Goal: Information Seeking & Learning: Learn about a topic

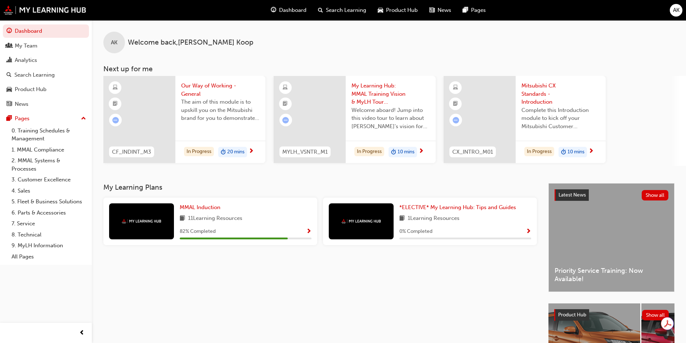
click at [217, 177] on div "AK Welcome back , Amanda Koop Next up for me CF_INDINT_M3 Our Way of Working - …" at bounding box center [389, 101] width 594 height 163
click at [42, 72] on div "Search Learning" at bounding box center [34, 75] width 40 height 8
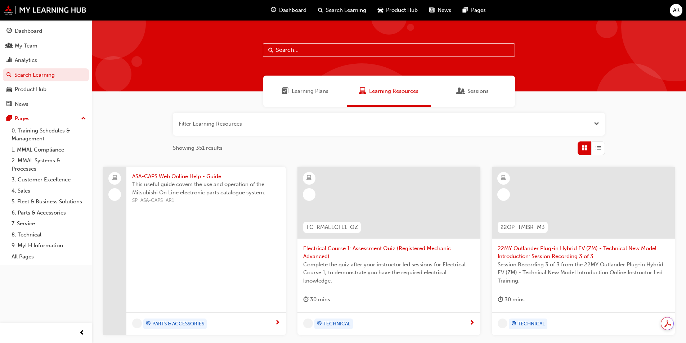
click at [303, 45] on input "text" at bounding box center [389, 50] width 252 height 14
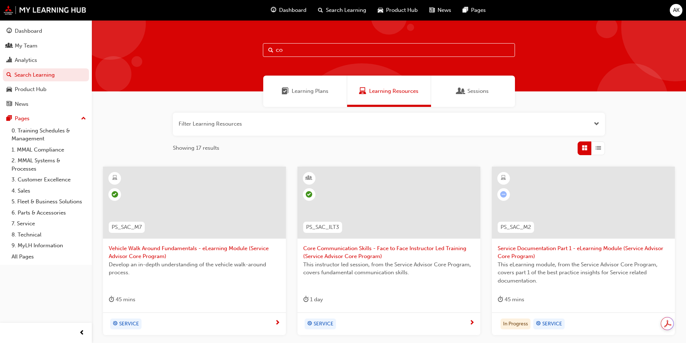
type input "c"
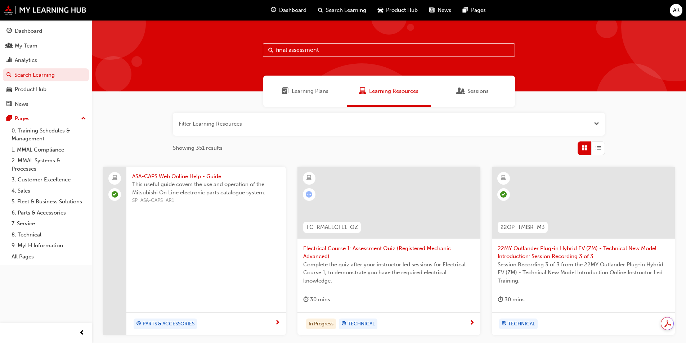
type input "final assessment"
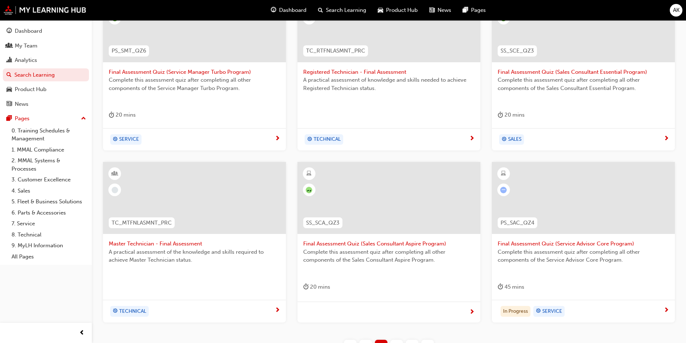
scroll to position [216, 0]
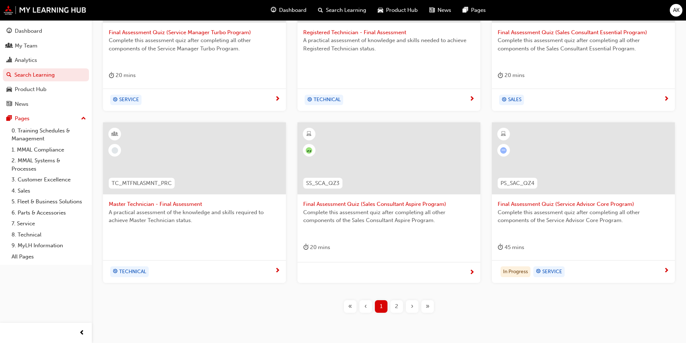
click at [552, 204] on span "Final Assessment Quiz (Service Advisor Core Program)" at bounding box center [583, 204] width 171 height 8
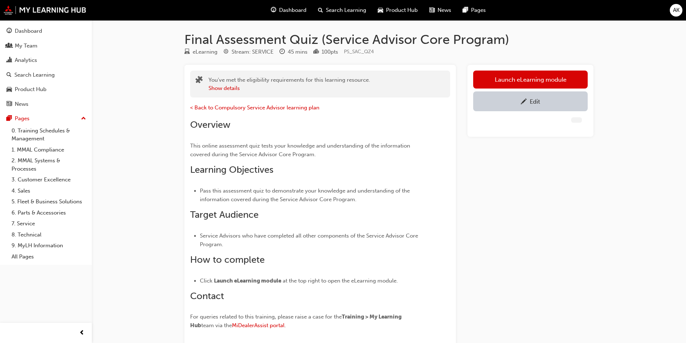
click at [547, 104] on div "Edit" at bounding box center [531, 101] width 104 height 9
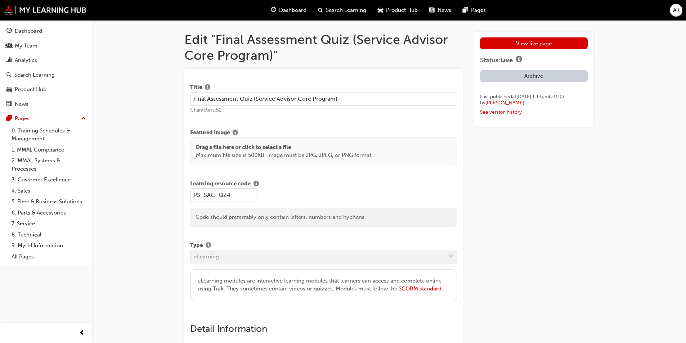
click at [515, 44] on link "View live page" at bounding box center [534, 43] width 108 height 12
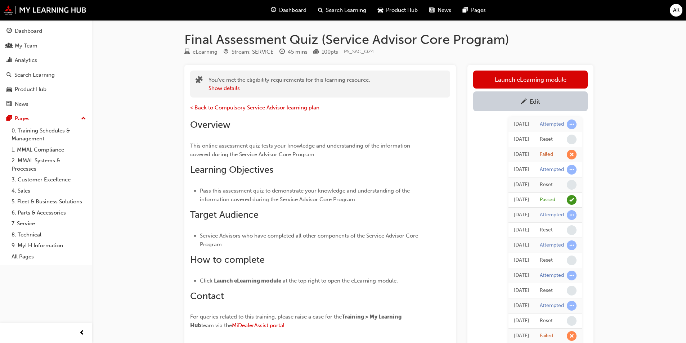
click at [508, 79] on link "Launch eLearning module" at bounding box center [530, 80] width 115 height 18
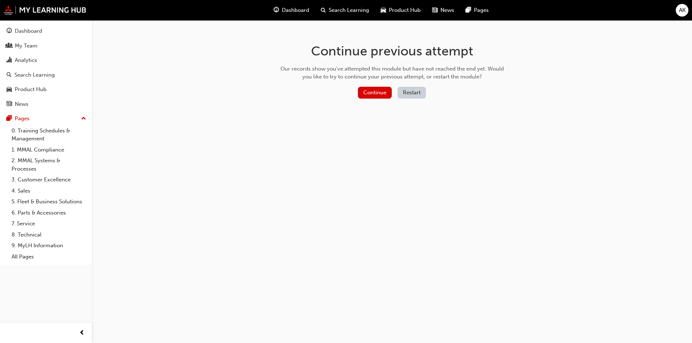
click at [407, 93] on button "Restart" at bounding box center [411, 93] width 28 height 12
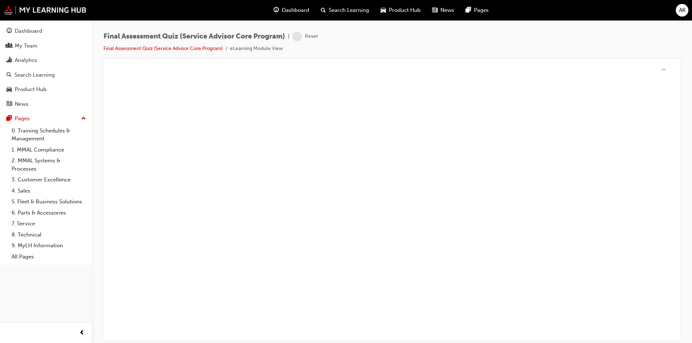
click at [366, 47] on div "Final Assessment Quiz (Service Advisor Core Program) | Reset Final Assessment Q…" at bounding box center [391, 45] width 577 height 27
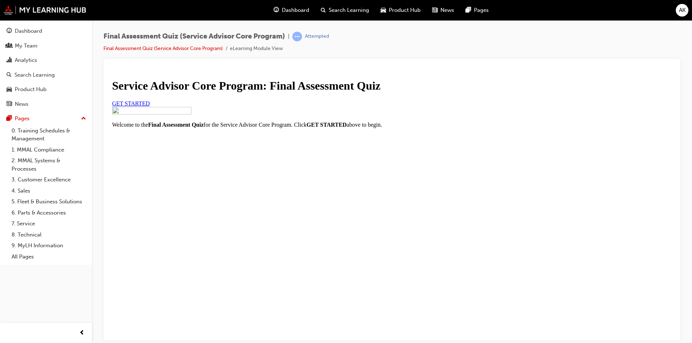
scroll to position [19, 0]
click at [150, 106] on span "GET STARTED" at bounding box center [131, 103] width 38 height 6
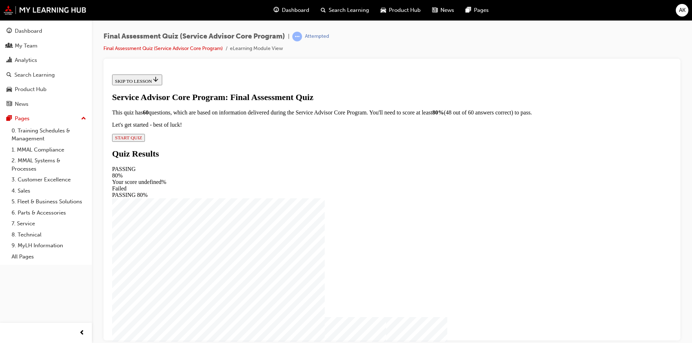
click at [142, 140] on span "START QUIZ" at bounding box center [128, 137] width 27 height 5
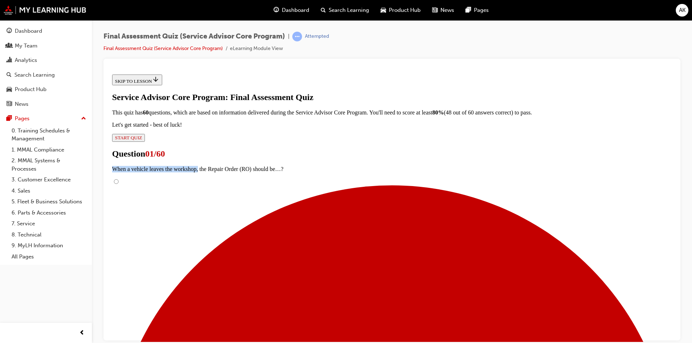
drag, startPoint x: 267, startPoint y: 173, endPoint x: 376, endPoint y: 182, distance: 109.5
click at [119, 184] on input "Kept open if the vehicle has parts on order" at bounding box center [116, 181] width 5 height 5
radio input "true"
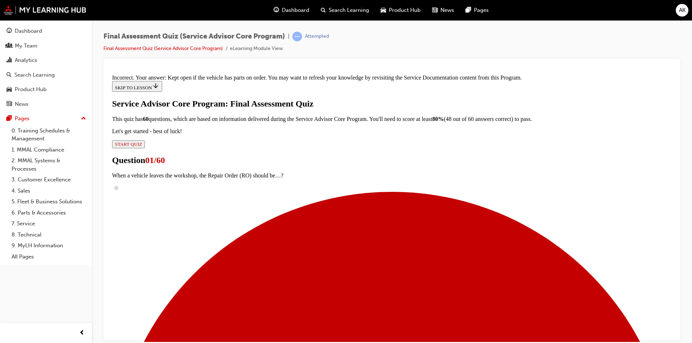
scroll to position [145, 0]
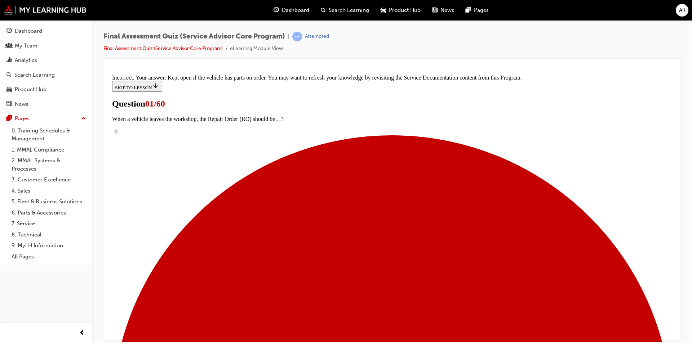
scroll to position [0, 0]
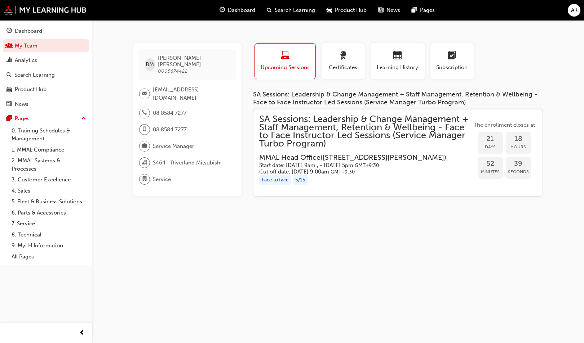
click at [403, 67] on span "Learning History" at bounding box center [397, 67] width 43 height 8
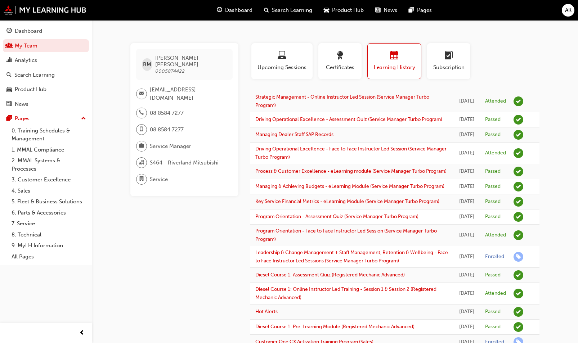
click at [521, 65] on div "Profile Upcoming Sessions Certificates Learning History Subscription" at bounding box center [395, 64] width 304 height 42
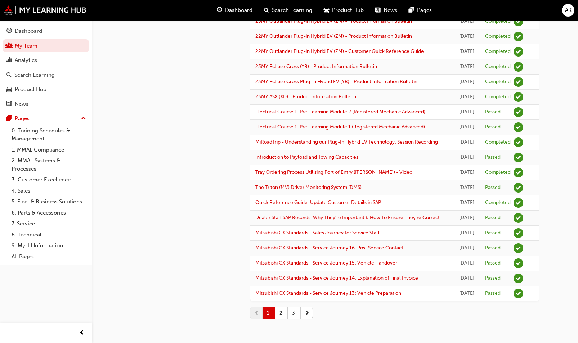
click at [282, 312] on button "2" at bounding box center [281, 313] width 13 height 13
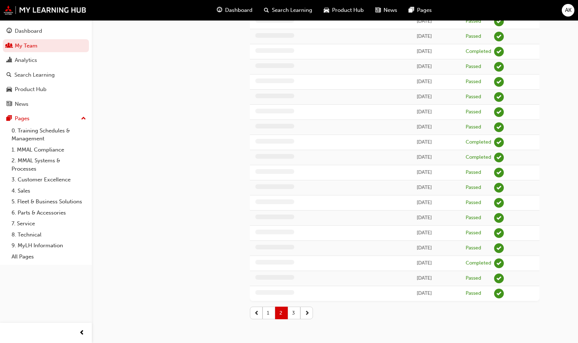
scroll to position [870, 0]
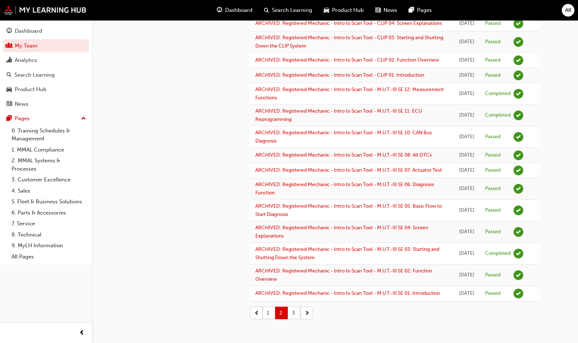
click at [295, 311] on button "3" at bounding box center [294, 313] width 13 height 13
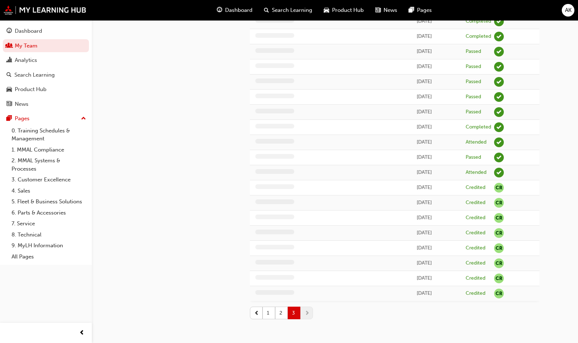
scroll to position [589, 0]
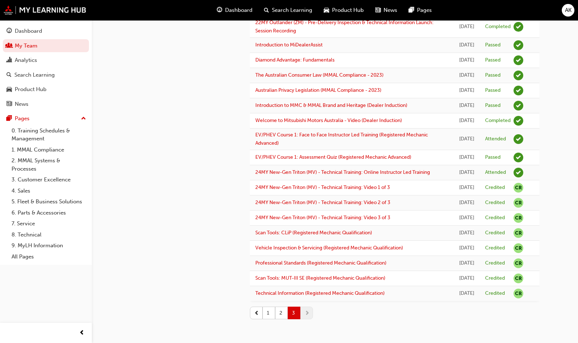
click at [350, 323] on div "1 2 3" at bounding box center [395, 313] width 290 height 24
click at [283, 311] on button "2" at bounding box center [281, 313] width 13 height 13
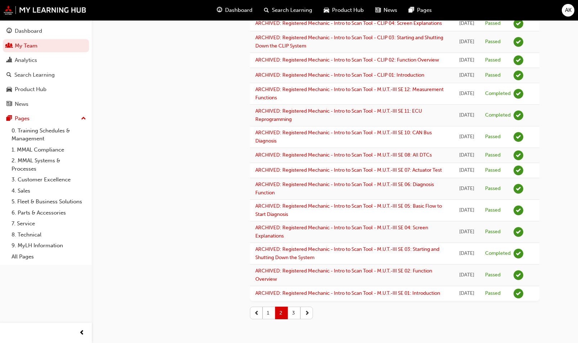
scroll to position [870, 0]
click at [270, 316] on button "1" at bounding box center [269, 313] width 13 height 13
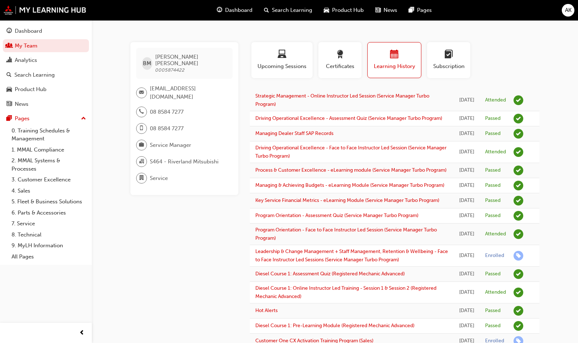
scroll to position [0, 0]
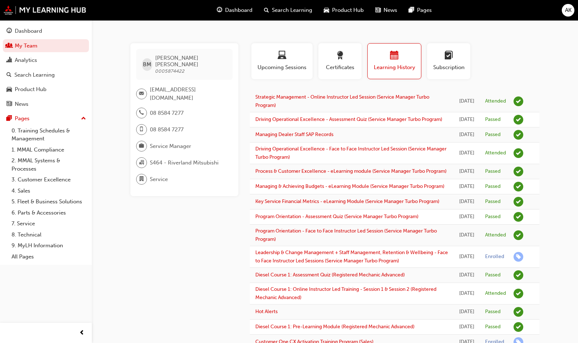
click at [542, 63] on div "Profile Upcoming Sessions Certificates Learning History Subscription" at bounding box center [395, 64] width 304 height 42
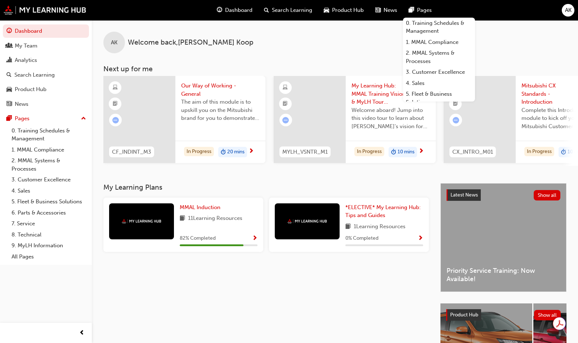
click at [53, 74] on div "Search Learning" at bounding box center [34, 75] width 40 height 8
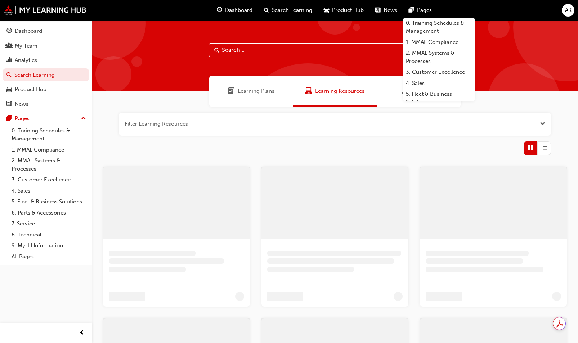
click at [259, 53] on input "text" at bounding box center [335, 50] width 252 height 14
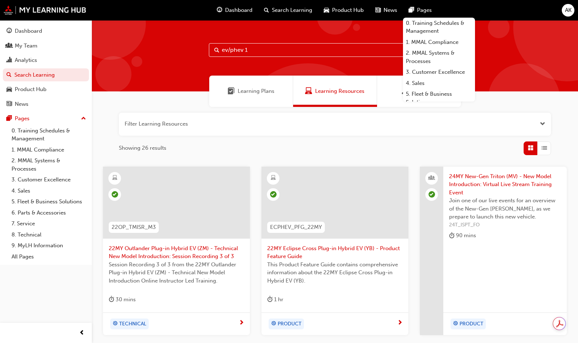
type input "ev/phev 1"
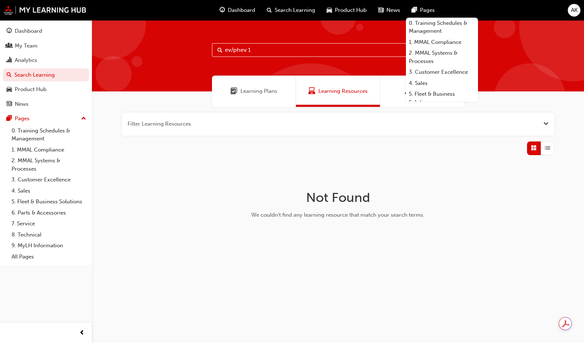
drag, startPoint x: 255, startPoint y: 49, endPoint x: 195, endPoint y: 77, distance: 66.4
click at [156, 51] on div "ev/phev 1" at bounding box center [338, 55] width 492 height 71
type input "e"
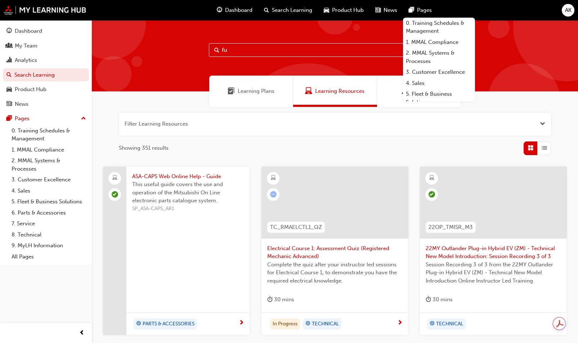
type input "f"
type input "advanced"
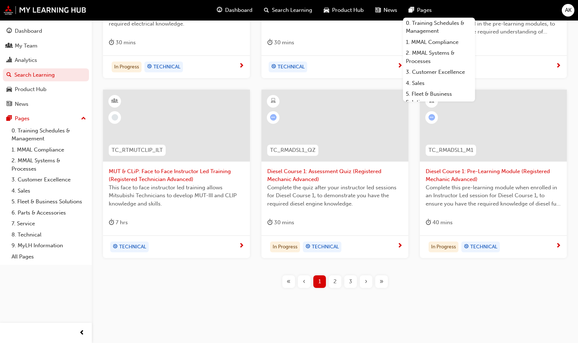
scroll to position [260, 0]
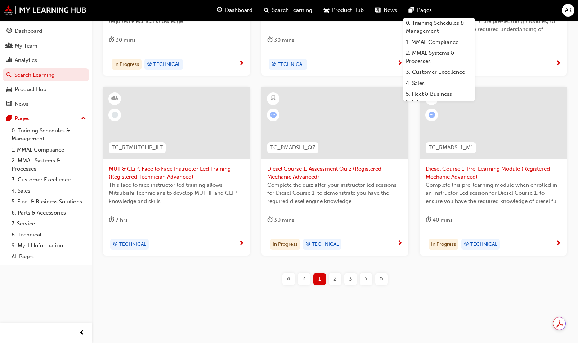
click at [331, 278] on div "2" at bounding box center [335, 279] width 13 height 13
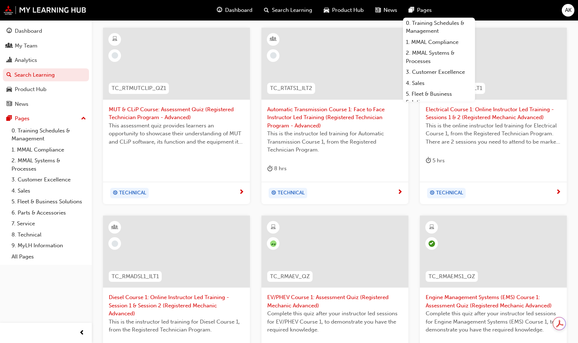
scroll to position [152, 0]
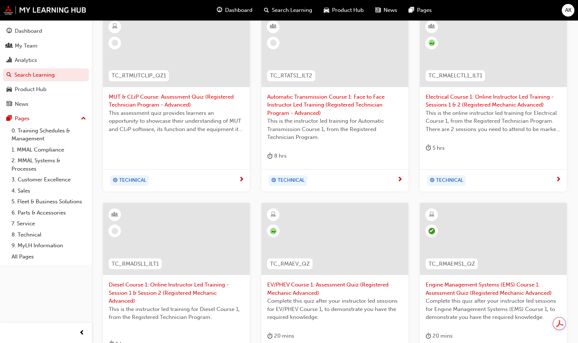
click at [24, 237] on link "8. Technical" at bounding box center [49, 234] width 80 height 11
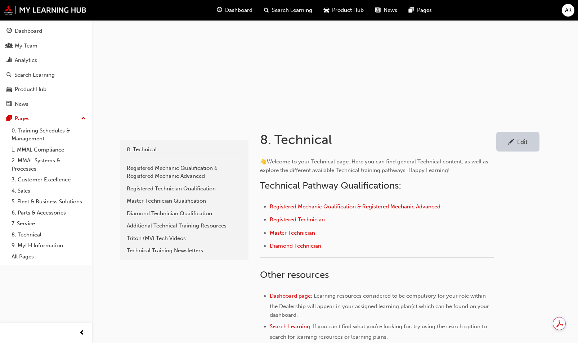
scroll to position [72, 0]
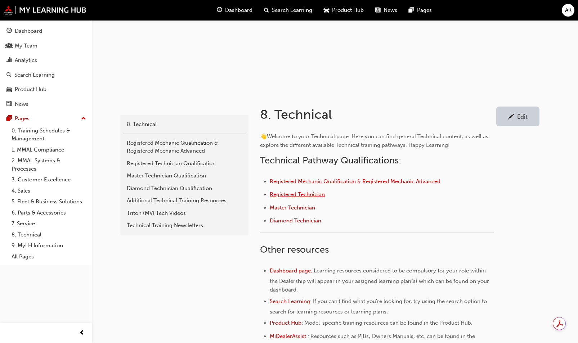
click at [287, 194] on span "Registered Technician" at bounding box center [297, 194] width 55 height 6
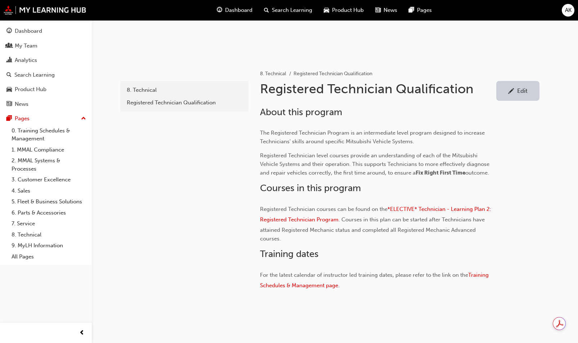
scroll to position [124, 0]
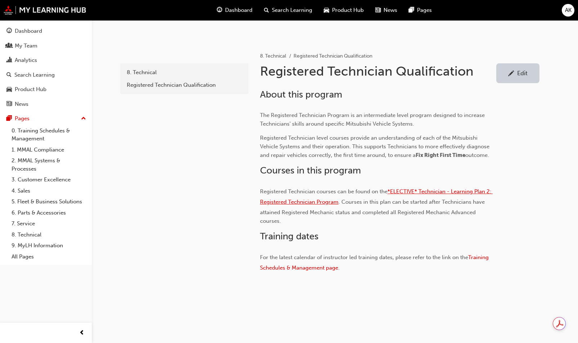
click at [309, 201] on span "*ELECTIVE* Technician - Learning Plan 2: Registered Technician Program" at bounding box center [376, 196] width 233 height 17
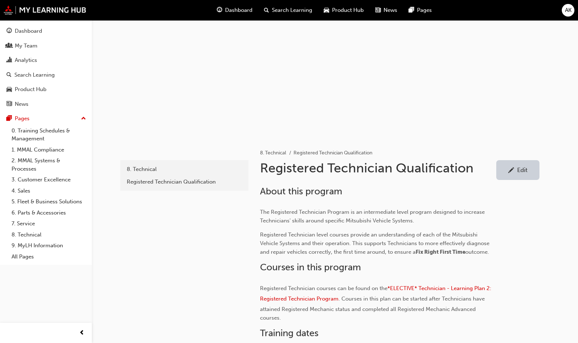
scroll to position [16, 0]
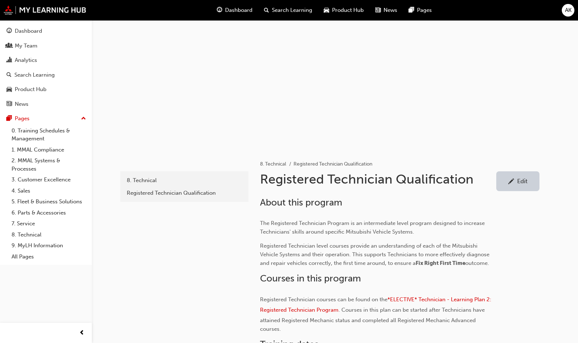
click at [30, 73] on div "Search Learning" at bounding box center [34, 75] width 40 height 8
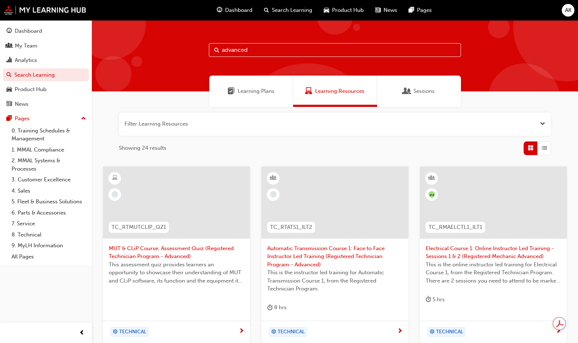
click at [226, 53] on input "advanced" at bounding box center [335, 50] width 252 height 14
click at [227, 53] on input "advanced" at bounding box center [335, 50] width 252 height 14
type input "technician"
click at [244, 82] on div "Learning Plans" at bounding box center [251, 91] width 84 height 31
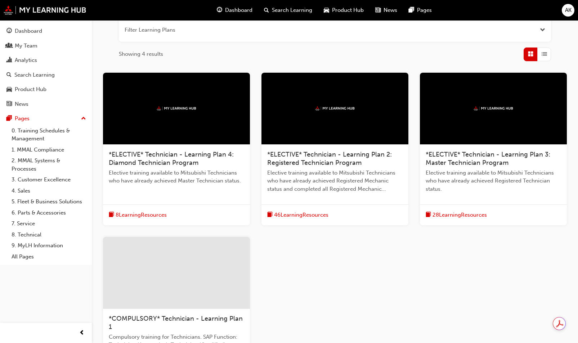
scroll to position [144, 0]
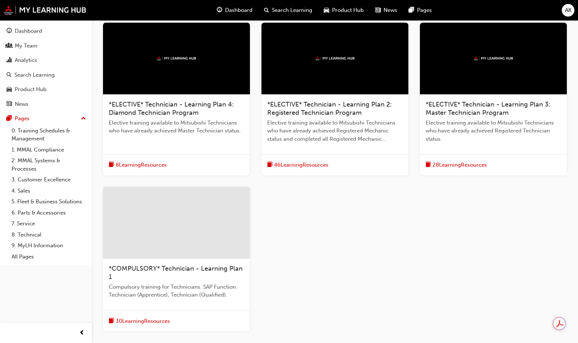
click at [173, 232] on div at bounding box center [176, 223] width 147 height 72
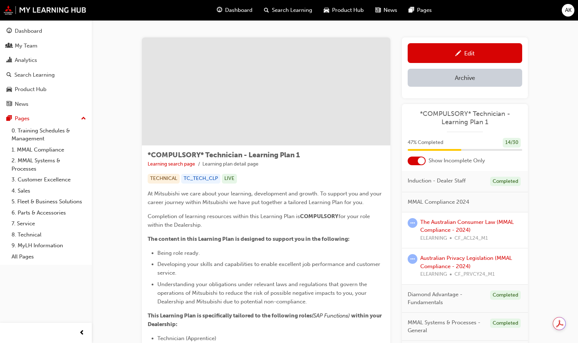
click at [413, 161] on div at bounding box center [417, 161] width 18 height 9
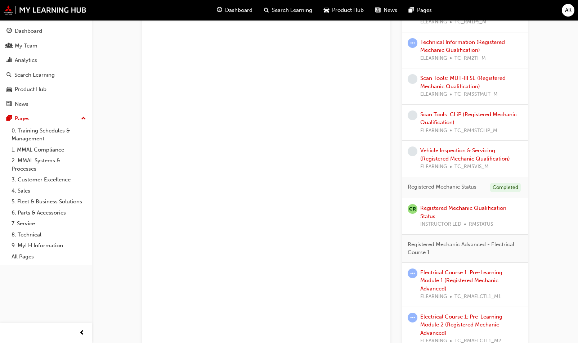
scroll to position [720, 0]
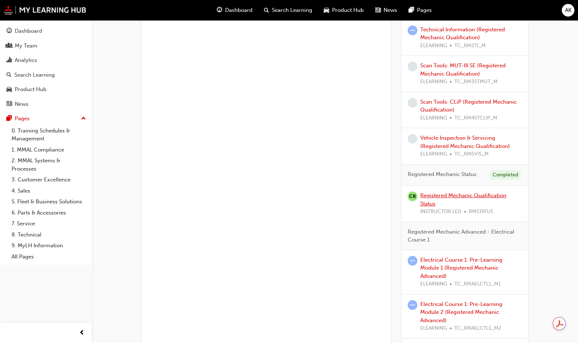
click at [445, 197] on link "Registered Mechanic Qualification Status" at bounding box center [463, 199] width 86 height 15
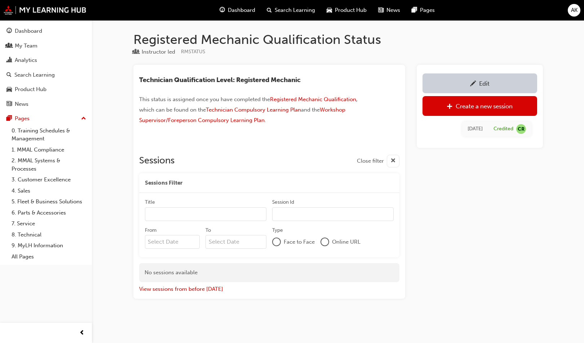
drag, startPoint x: 354, startPoint y: 118, endPoint x: 357, endPoint y: 122, distance: 5.4
click at [354, 118] on p "This status is assigned once you have completed the Registered Mechanic Qualifi…" at bounding box center [256, 110] width 234 height 31
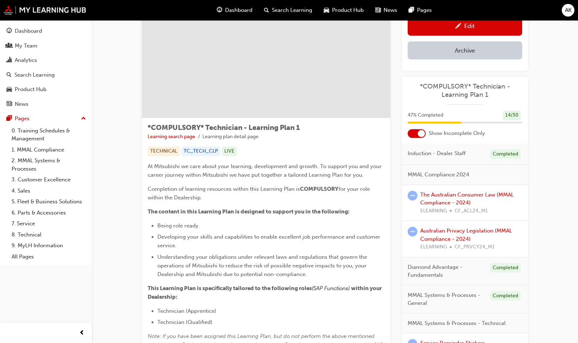
scroll to position [36, 0]
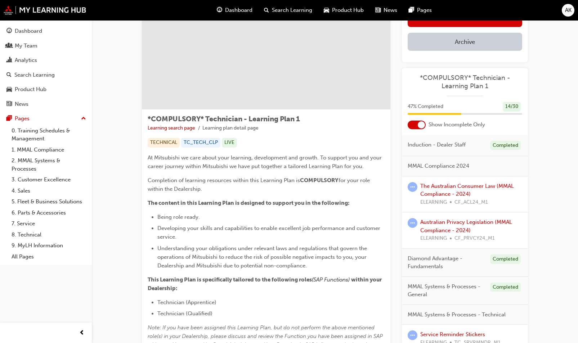
click at [416, 123] on div at bounding box center [417, 125] width 18 height 9
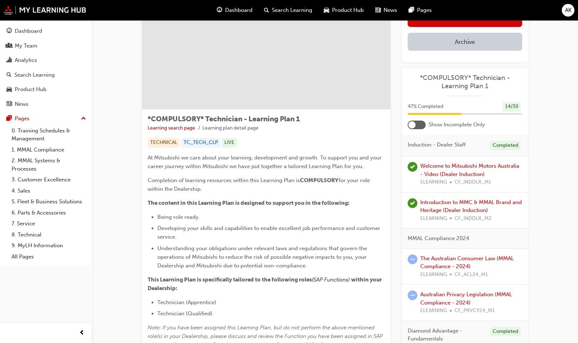
click at [424, 123] on div at bounding box center [417, 125] width 18 height 9
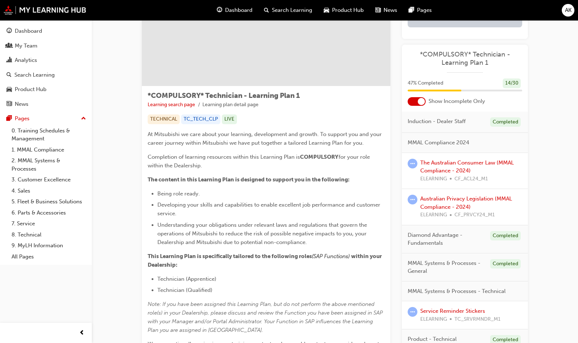
scroll to position [72, 0]
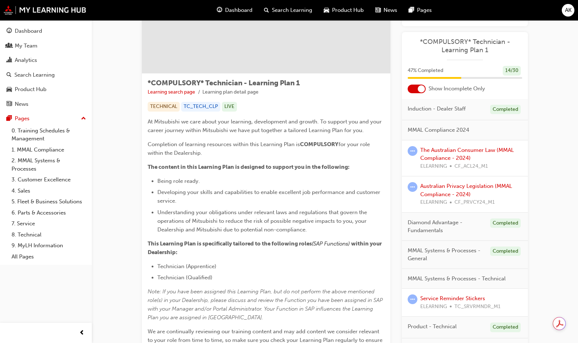
click at [278, 178] on li "Being role ready." at bounding box center [270, 181] width 227 height 9
click at [291, 180] on li "Being role ready." at bounding box center [270, 181] width 227 height 9
click at [292, 144] on span "Completion of learning resources within this Learning Plan is" at bounding box center [224, 144] width 152 height 6
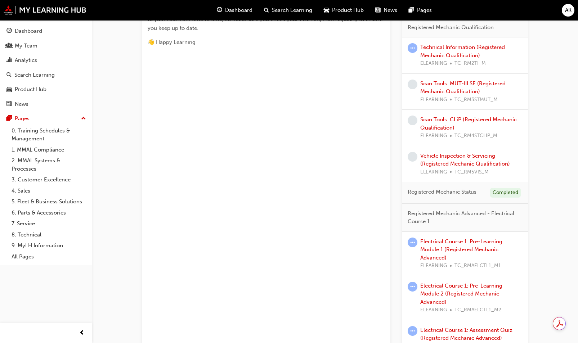
scroll to position [260, 0]
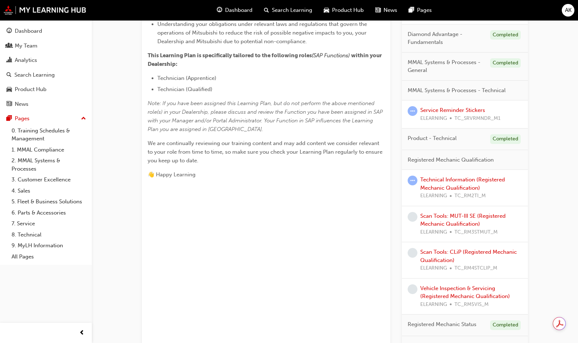
click at [544, 236] on div "*COMPULSORY* Technician - Learning Plan 1 Learning search page Learning plan de…" at bounding box center [335, 313] width 432 height 1106
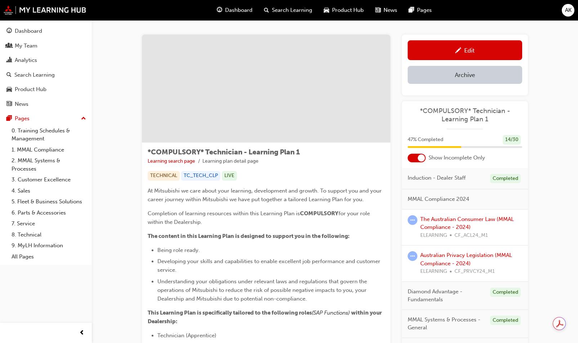
scroll to position [0, 0]
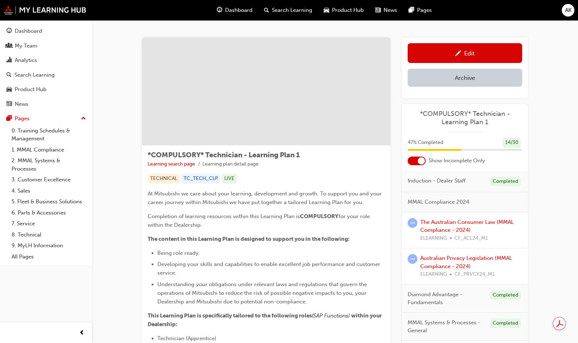
click at [20, 33] on div "Dashboard" at bounding box center [28, 31] width 27 height 8
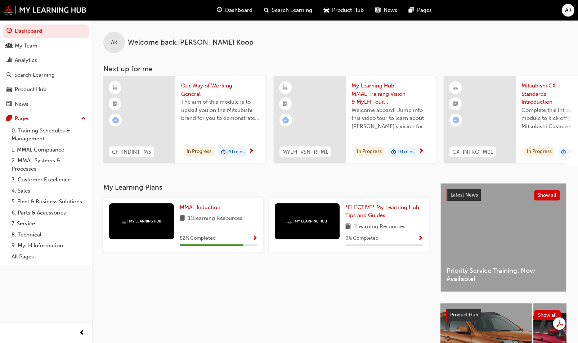
click at [328, 304] on div "My Learning Plans MMAL Induction 11 Learning Resources 82 % Completed *ELECTIVE…" at bounding box center [271, 294] width 337 height 223
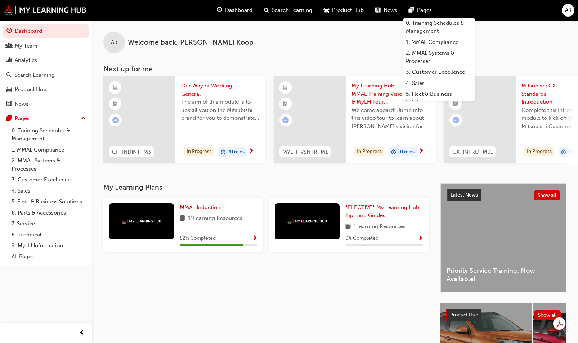
click at [297, 289] on div "My Learning Plans MMAL Induction 11 Learning Resources 82 % Completed *ELECTIVE…" at bounding box center [271, 294] width 337 height 223
